Goal: Task Accomplishment & Management: Use online tool/utility

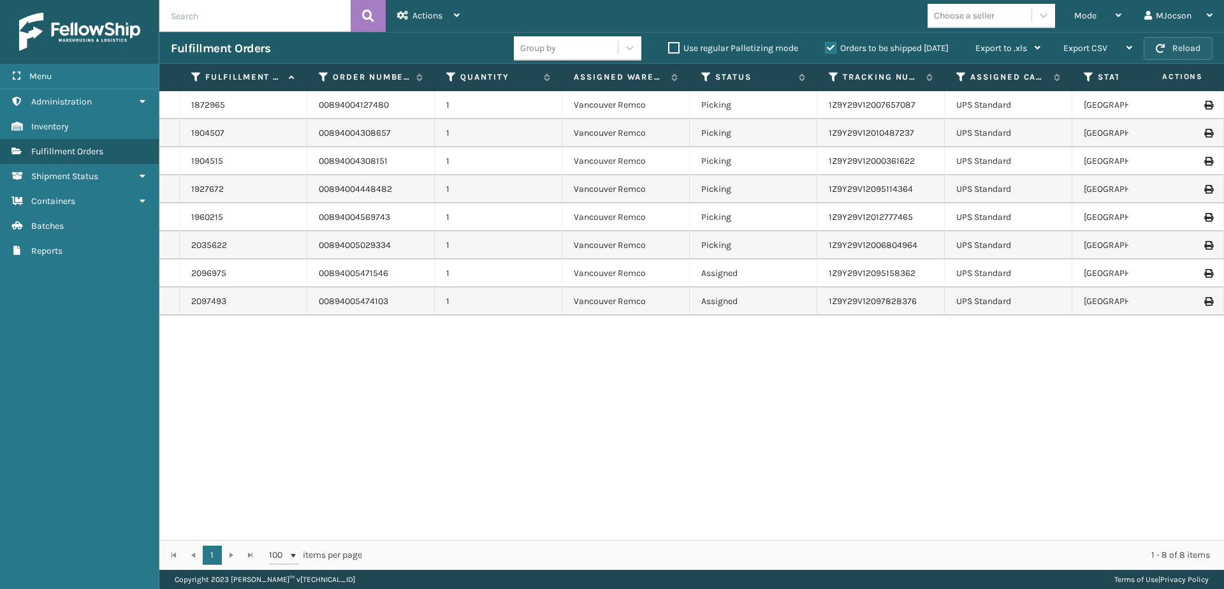
click at [1155, 46] on button "Reload" at bounding box center [1178, 48] width 69 height 23
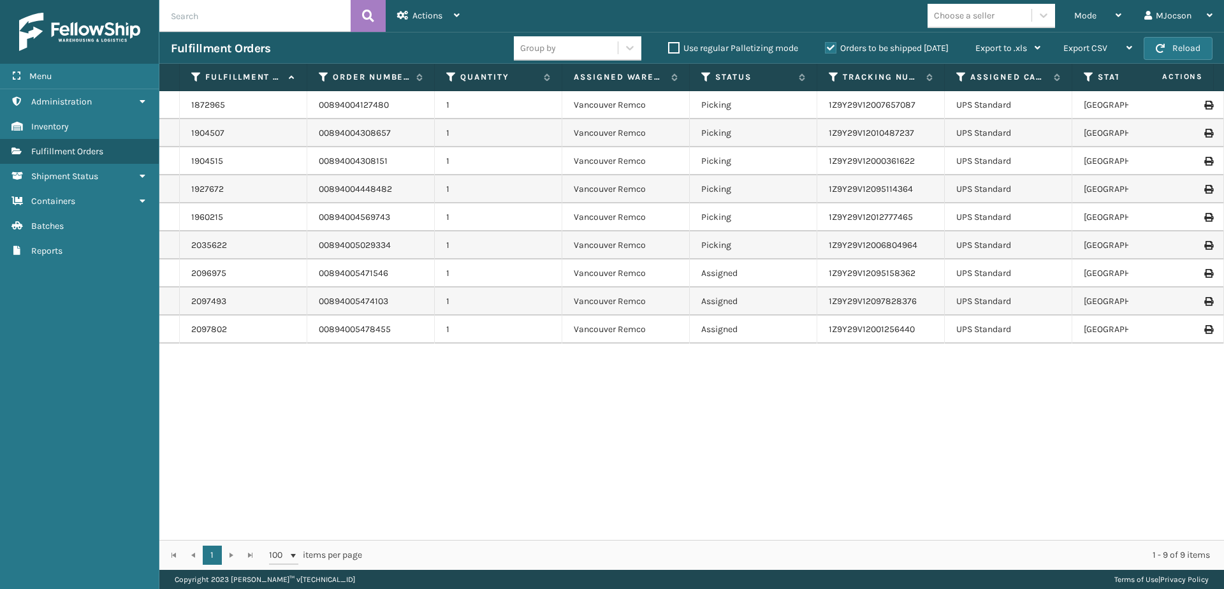
click at [448, 466] on div "1872965 00894004127480 1 [GEOGRAPHIC_DATA] Remco Picking 1Z9Y29V12007657087 UPS…" at bounding box center [691, 315] width 1065 height 449
click at [1176, 47] on button "Reload" at bounding box center [1178, 48] width 69 height 23
click at [1099, 13] on div "Mode" at bounding box center [1097, 16] width 47 height 32
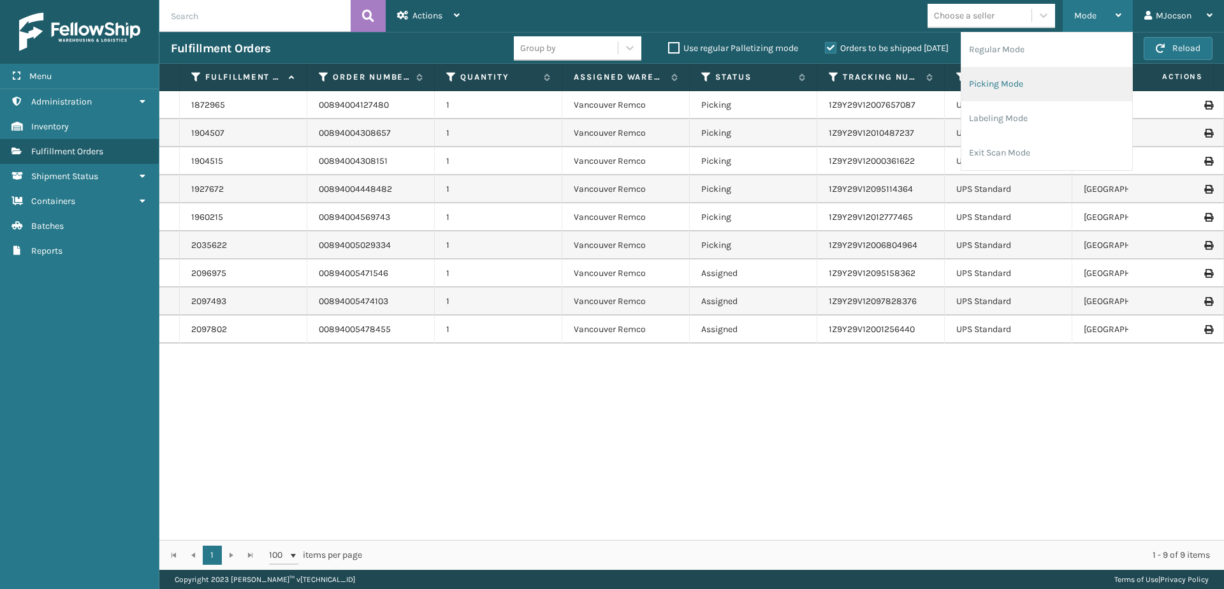
click at [1002, 87] on li "Picking Mode" at bounding box center [1046, 84] width 171 height 34
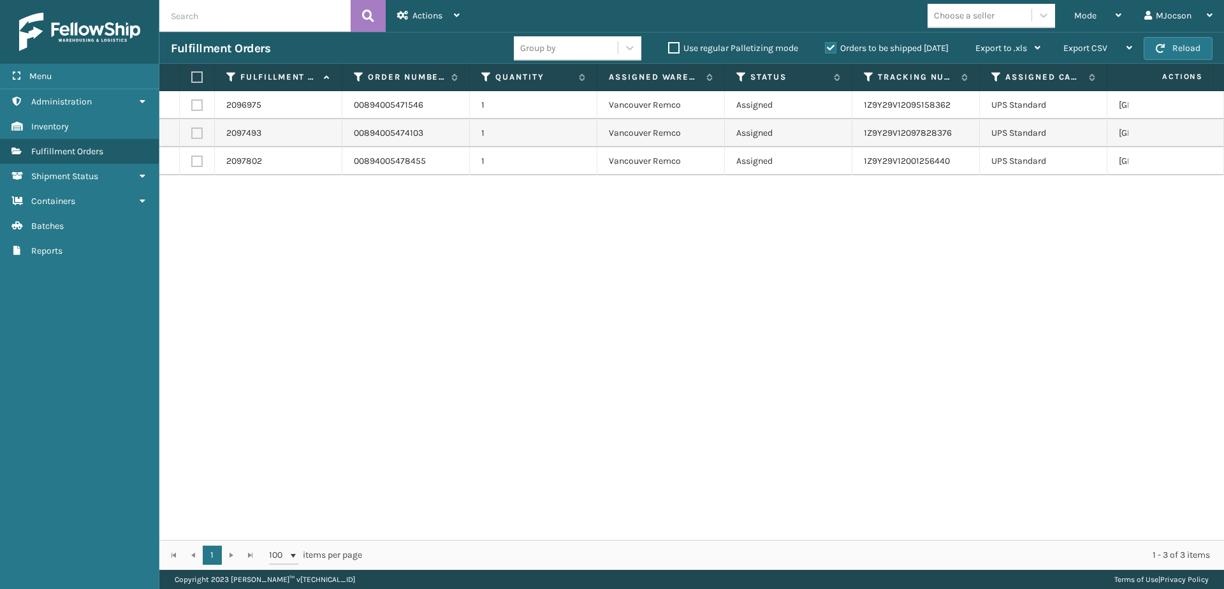
click at [199, 83] on th at bounding box center [197, 77] width 35 height 27
click at [193, 76] on label at bounding box center [195, 76] width 8 height 11
click at [192, 76] on input "checkbox" at bounding box center [191, 77] width 1 height 8
checkbox input "true"
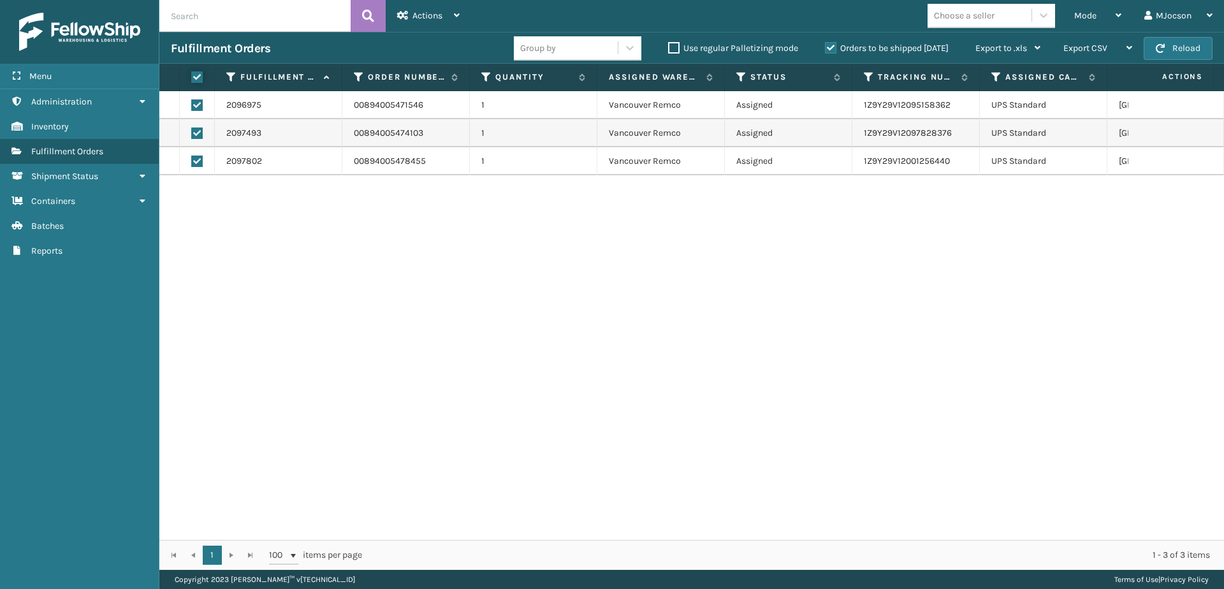
checkbox input "true"
click at [418, 18] on span "Actions" at bounding box center [428, 15] width 30 height 11
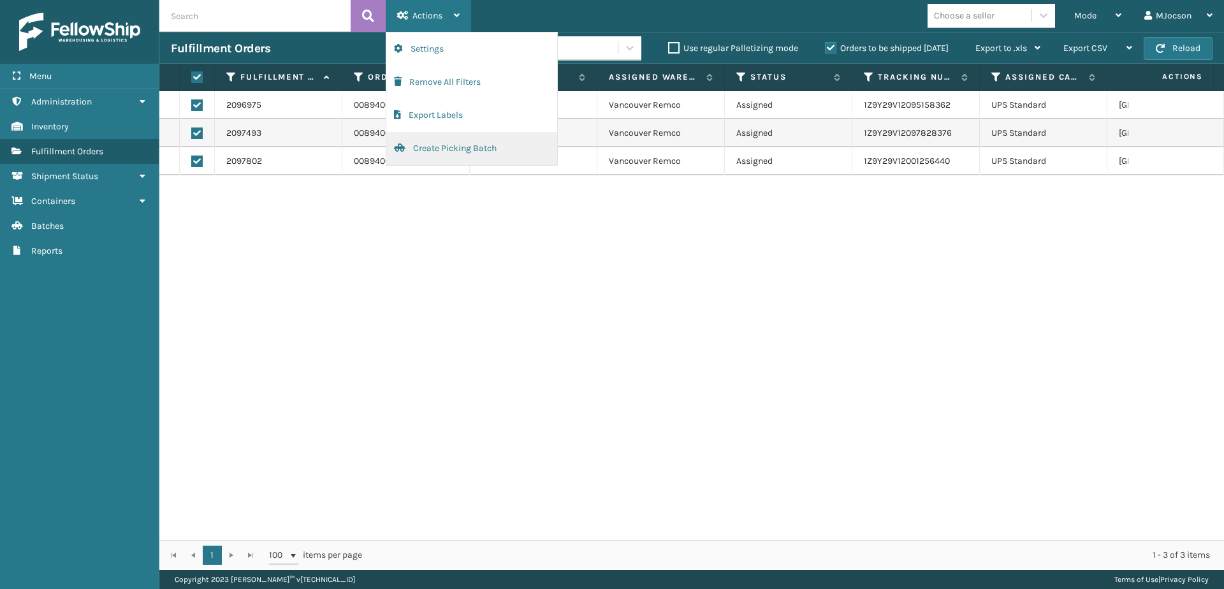
click at [444, 147] on button "Create Picking Batch" at bounding box center [471, 148] width 171 height 33
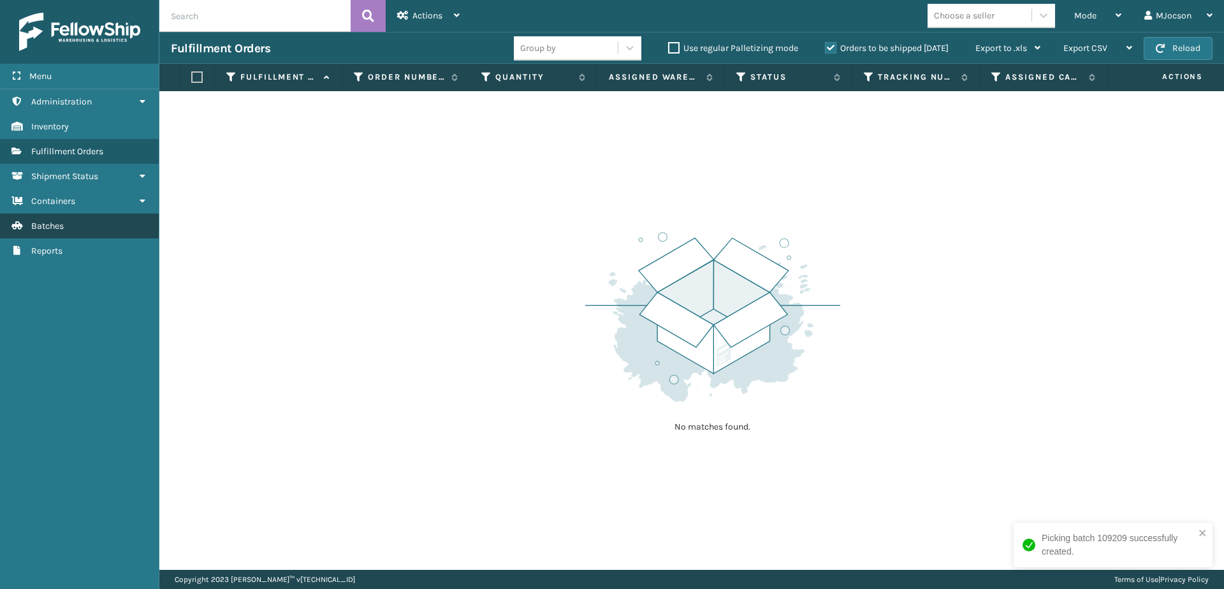
click at [47, 227] on span "Batches" at bounding box center [47, 226] width 33 height 11
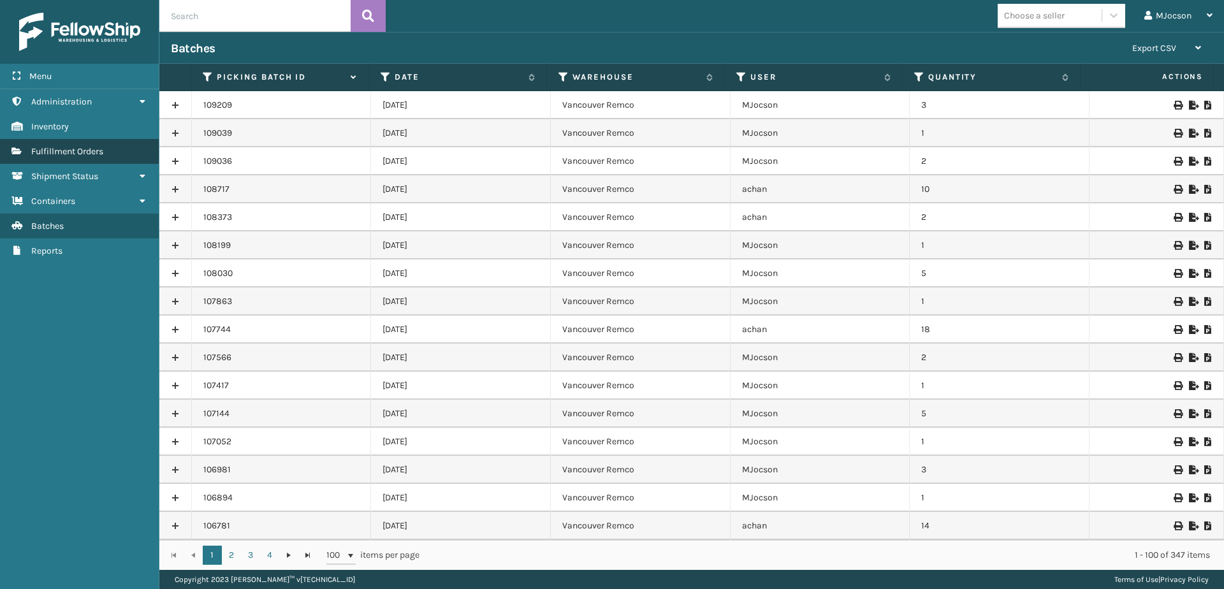
click at [71, 150] on span "Fulfillment Orders" at bounding box center [67, 151] width 72 height 11
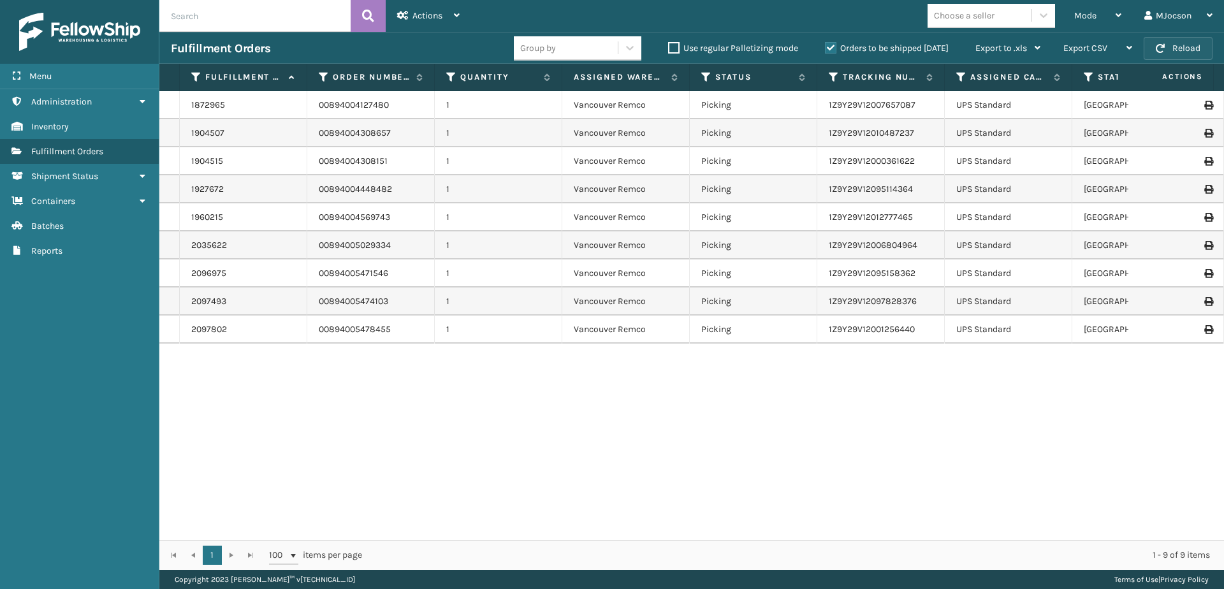
click at [1167, 50] on button "Reload" at bounding box center [1178, 48] width 69 height 23
